Goal: Find specific page/section: Find specific page/section

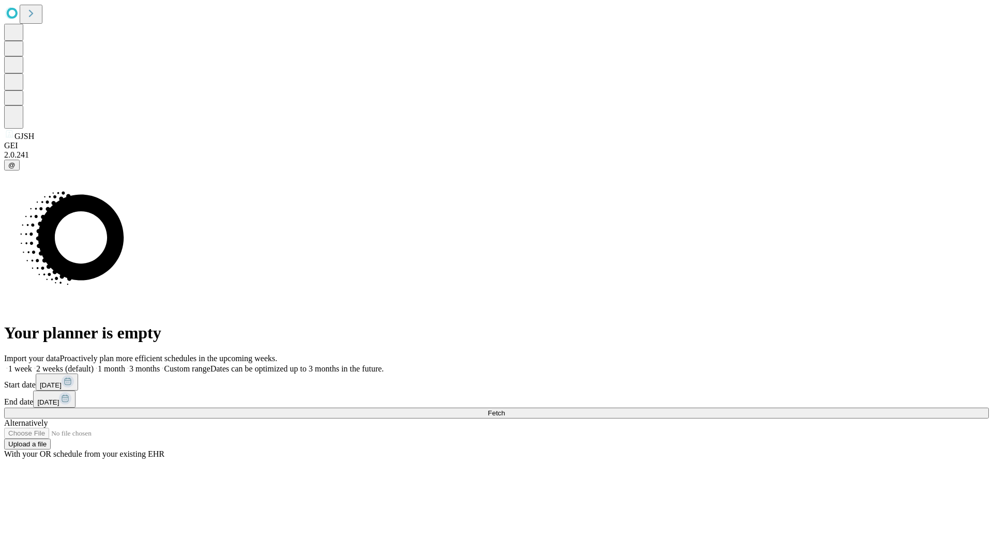
click at [505, 409] on span "Fetch" at bounding box center [496, 413] width 17 height 8
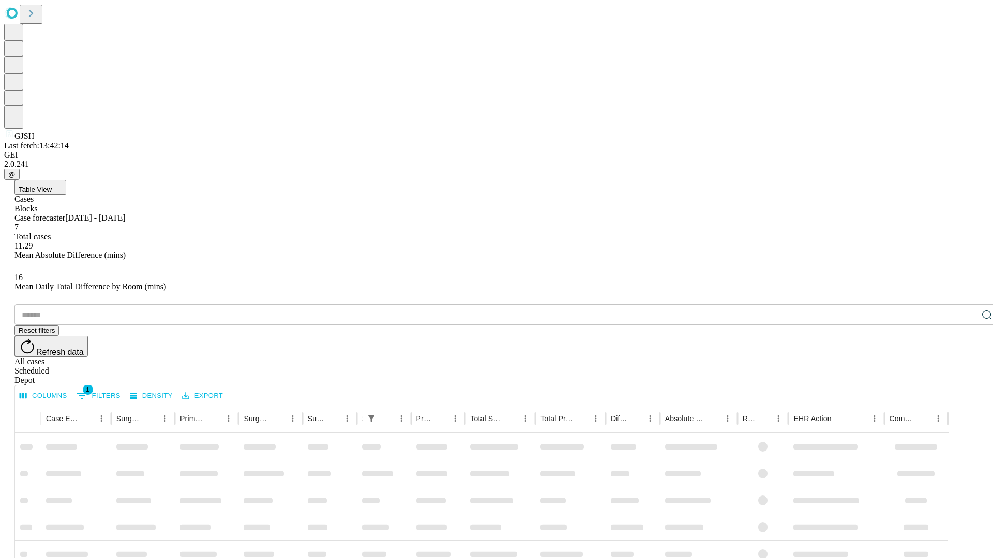
click at [966, 376] on div "Depot" at bounding box center [506, 380] width 984 height 9
